Goal: Task Accomplishment & Management: Use online tool/utility

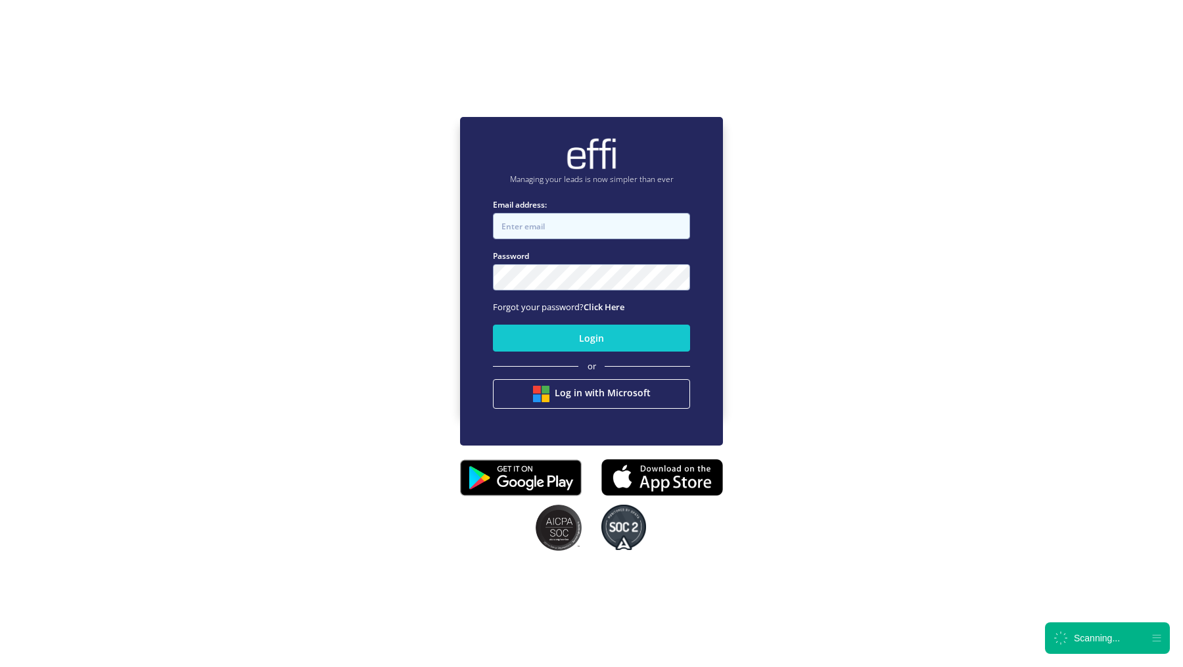
type input "[EMAIL_ADDRESS][DOMAIN_NAME]"
click at [597, 220] on input "andy.t+1@effi.com.au" at bounding box center [591, 226] width 197 height 26
click at [503, 362] on div "or" at bounding box center [591, 366] width 197 height 13
click at [534, 338] on button "Login" at bounding box center [591, 338] width 197 height 27
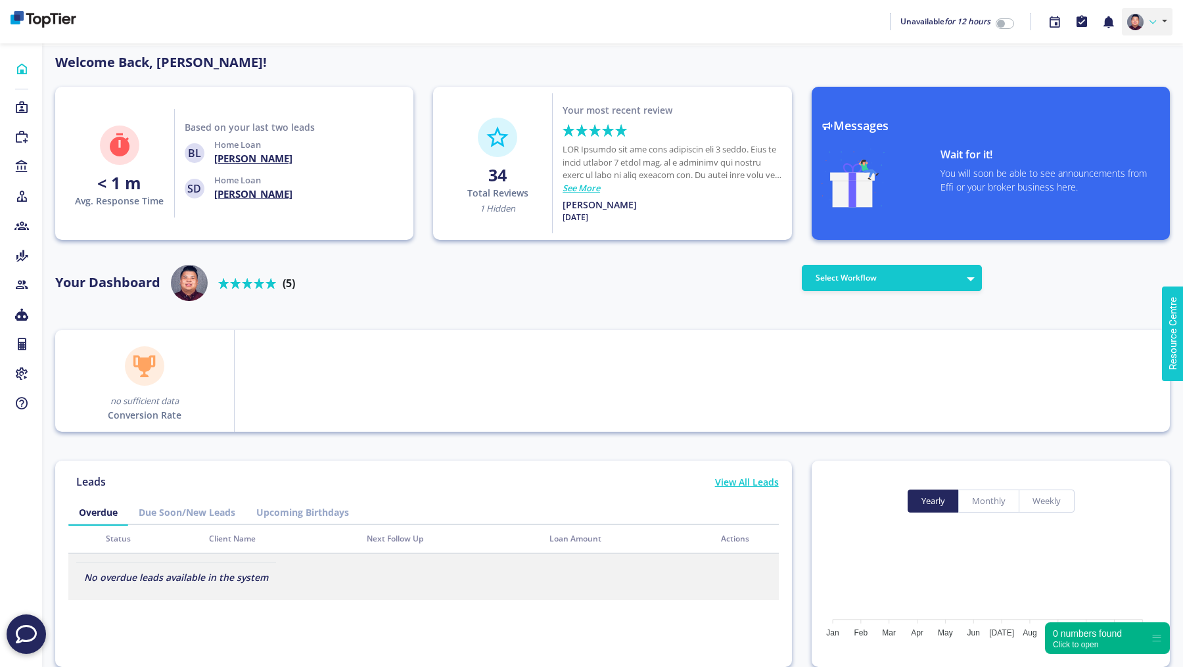
click at [1154, 22] on icon at bounding box center [1152, 22] width 7 height 7
click at [1093, 49] on link "Profile" at bounding box center [1120, 52] width 104 height 19
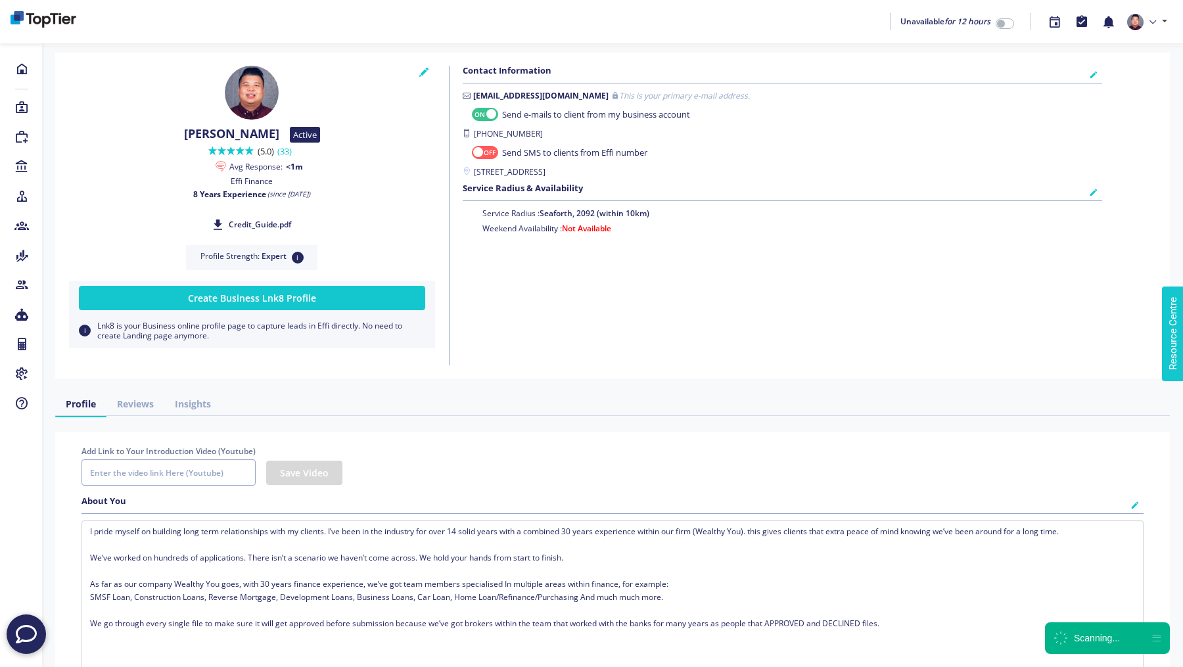
checkbox input "true"
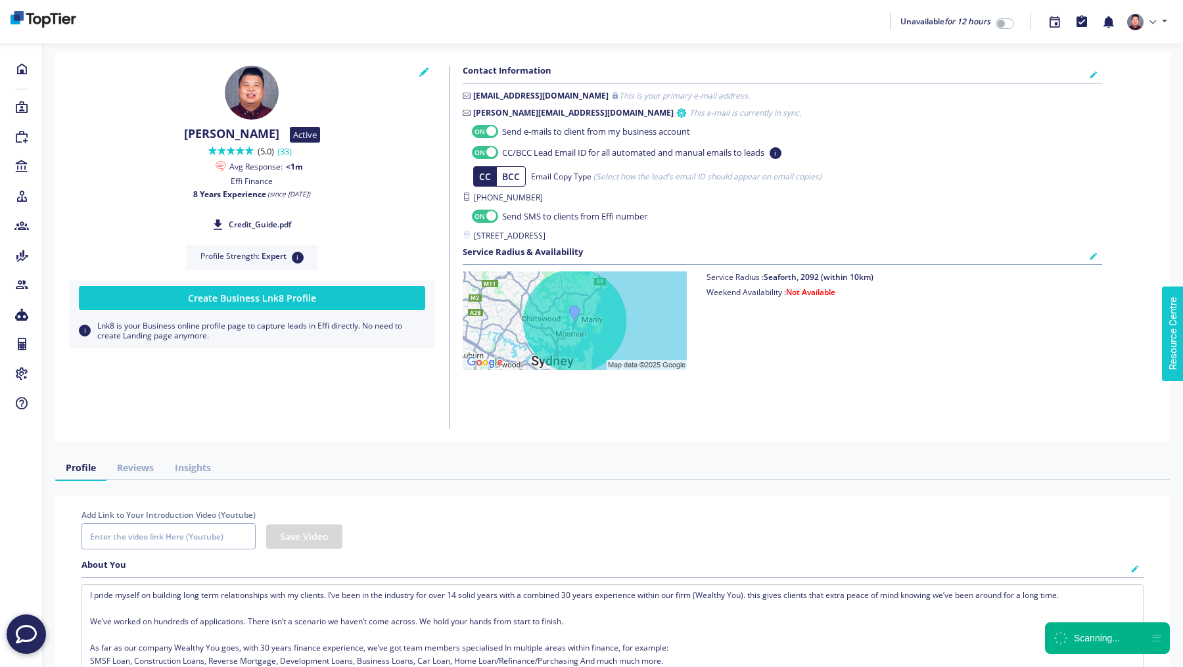
checkbox input "true"
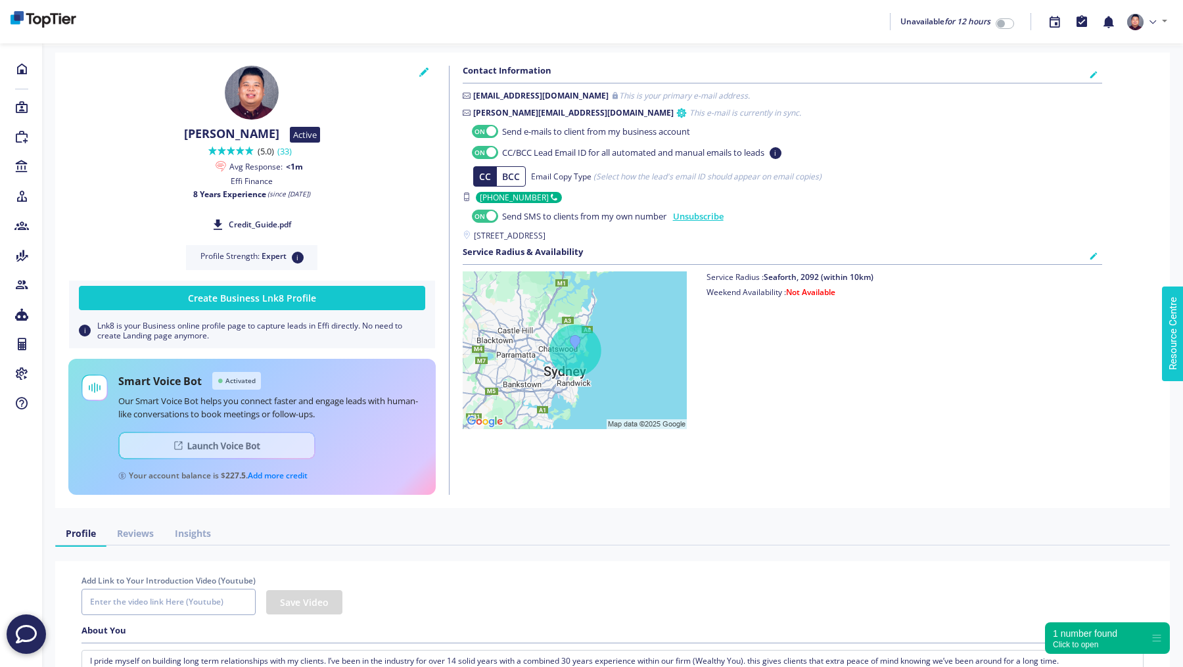
click at [199, 436] on img at bounding box center [216, 446] width 197 height 28
click at [17, 106] on icon at bounding box center [21, 107] width 14 height 13
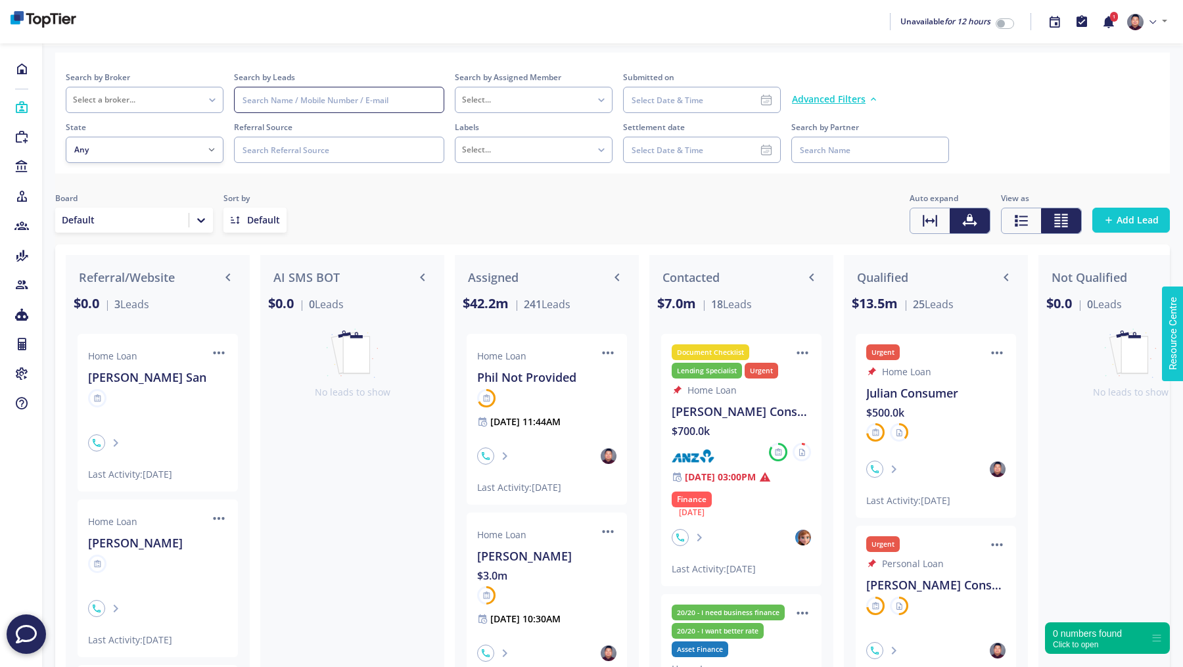
click at [283, 97] on input at bounding box center [339, 100] width 210 height 26
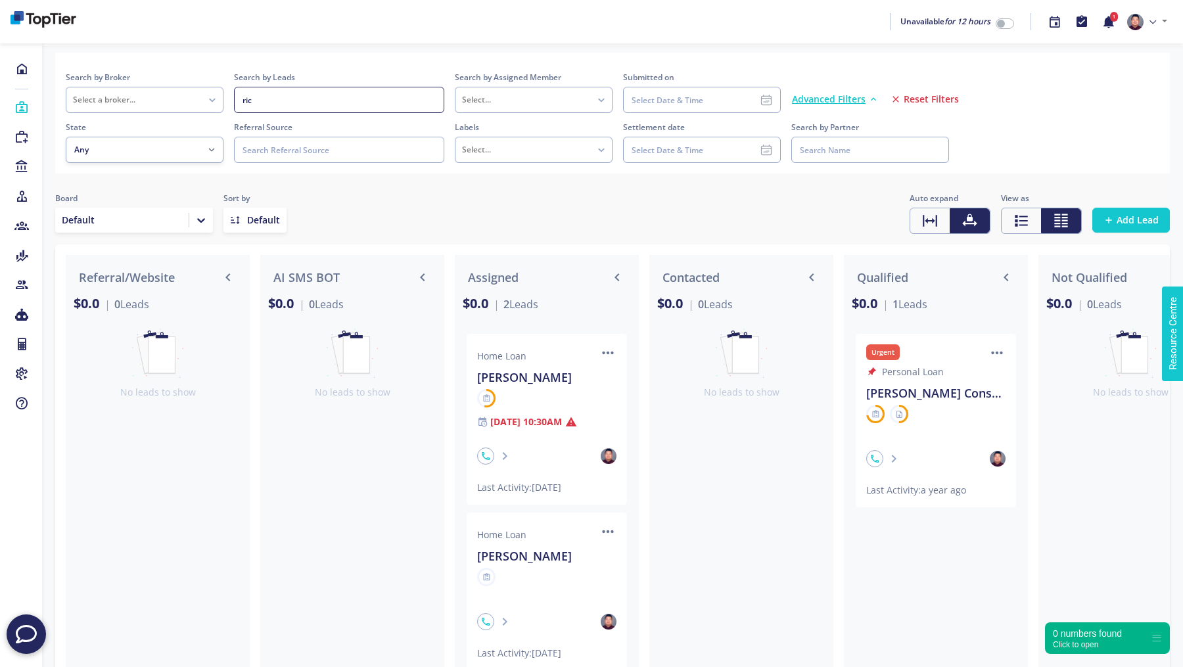
type input "ric"
click at [928, 104] on span "Reset Filters" at bounding box center [931, 99] width 55 height 13
